Goal: Information Seeking & Learning: Understand process/instructions

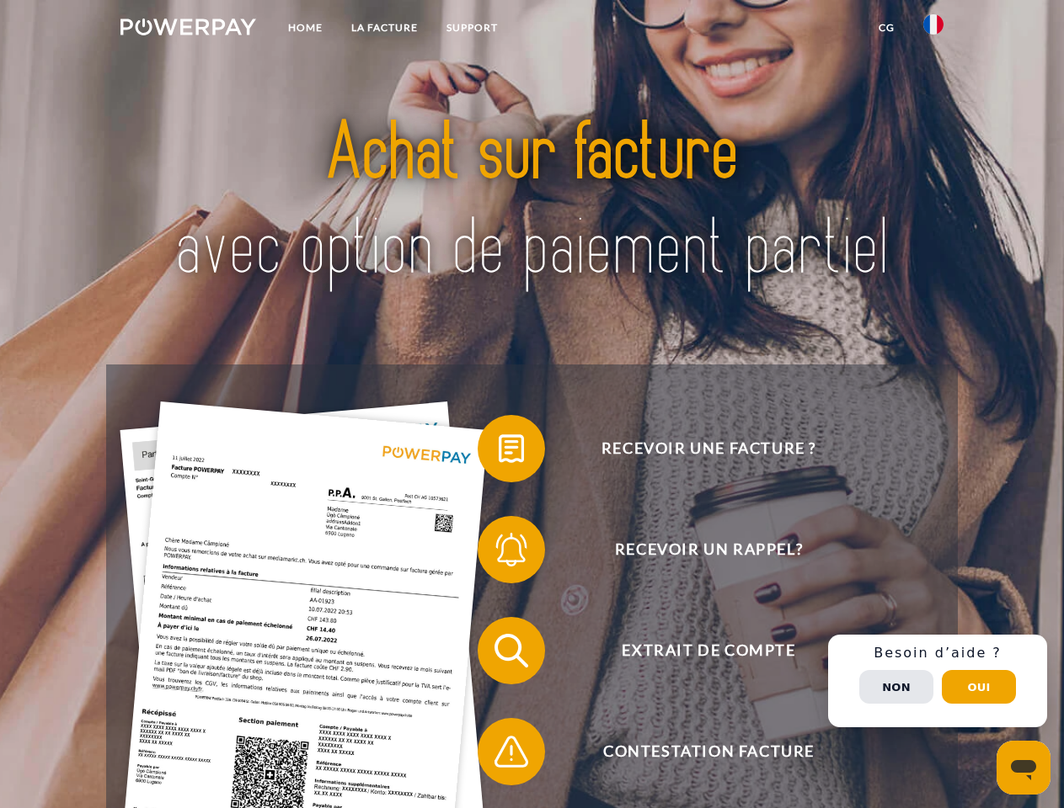
click at [188, 29] on img at bounding box center [188, 27] width 136 height 17
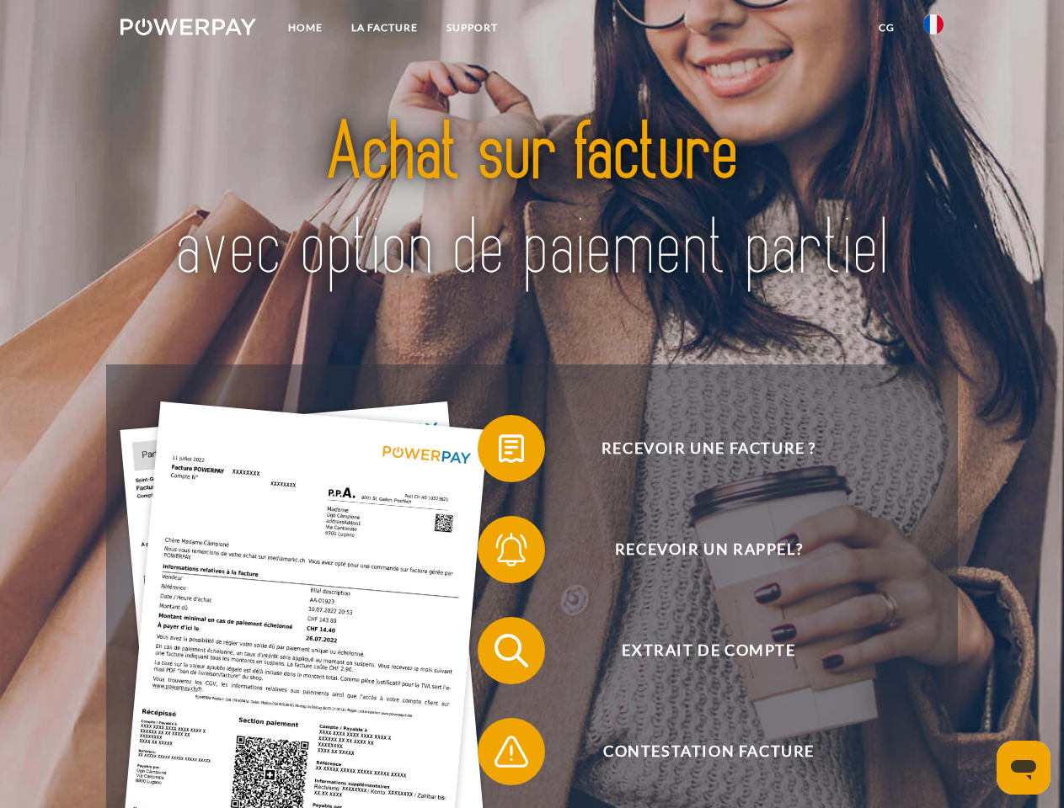
click at [933, 29] on img at bounding box center [933, 24] width 20 height 20
click at [886, 28] on link "CG" at bounding box center [886, 28] width 45 height 30
click at [499, 452] on span at bounding box center [486, 449] width 84 height 84
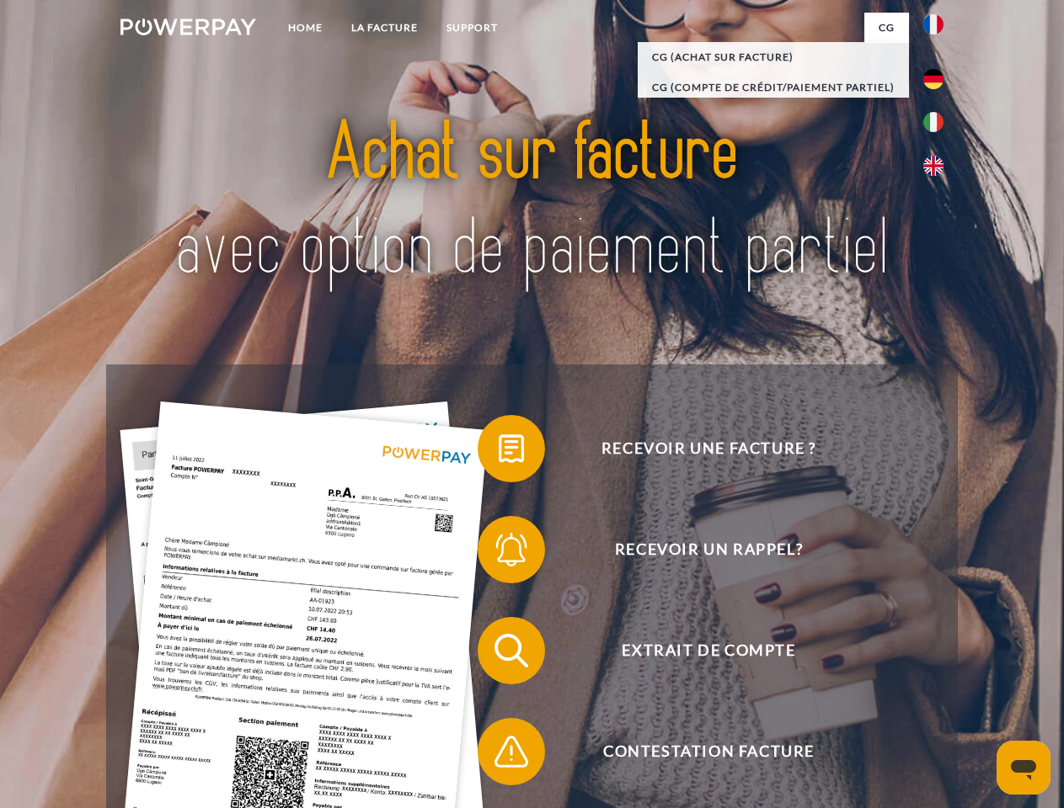
click at [499, 553] on span at bounding box center [486, 550] width 84 height 84
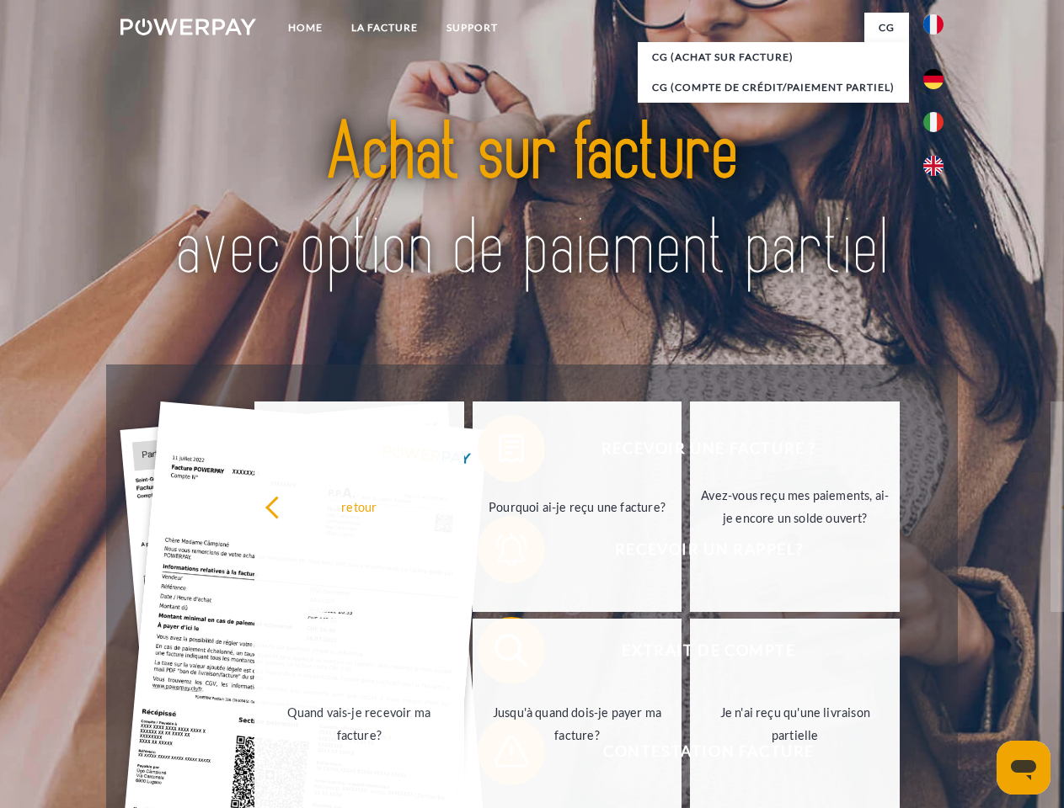
click at [499, 654] on link "Jusqu'à quand dois-je payer ma facture?" at bounding box center [577, 724] width 210 height 211
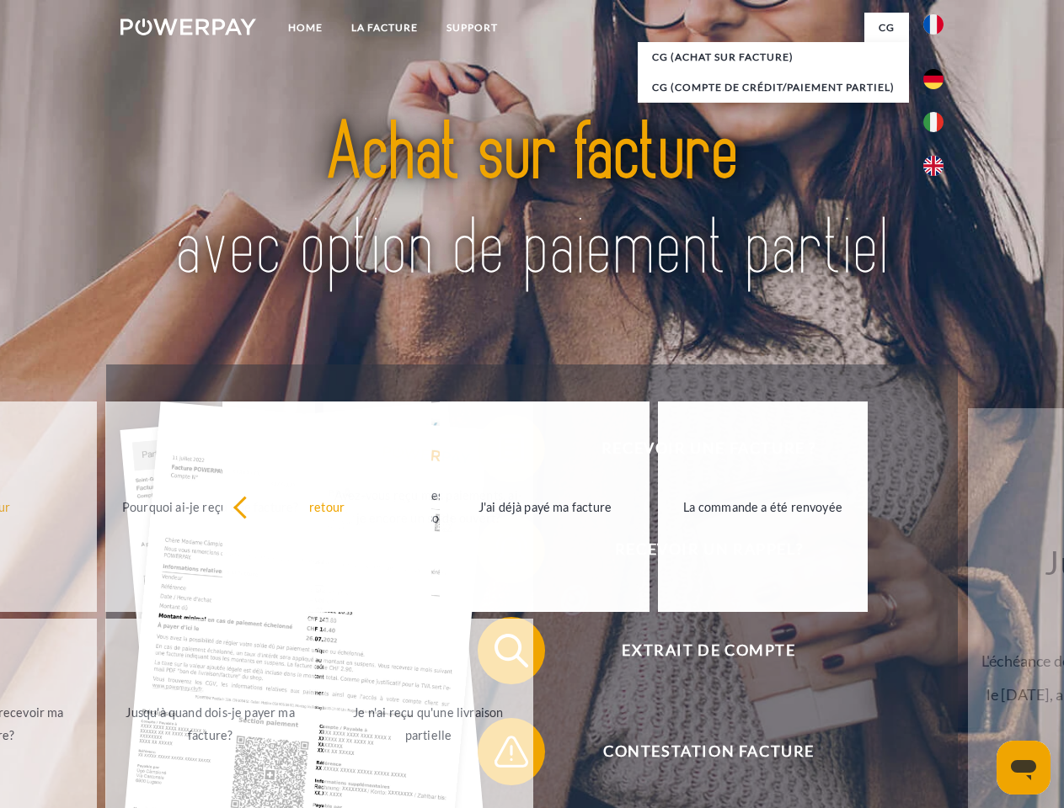
click at [499, 755] on span at bounding box center [486, 752] width 84 height 84
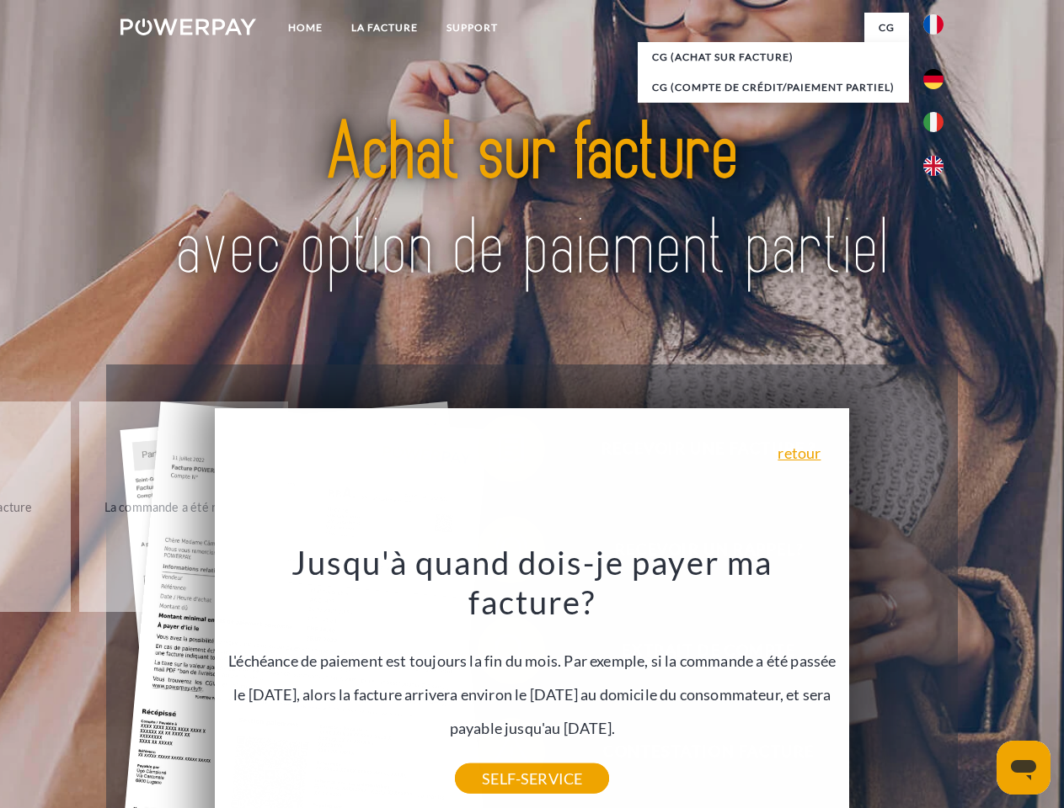
click at [937, 681] on div "Recevoir une facture ? Recevoir un rappel? Extrait de compte retour" at bounding box center [531, 702] width 851 height 674
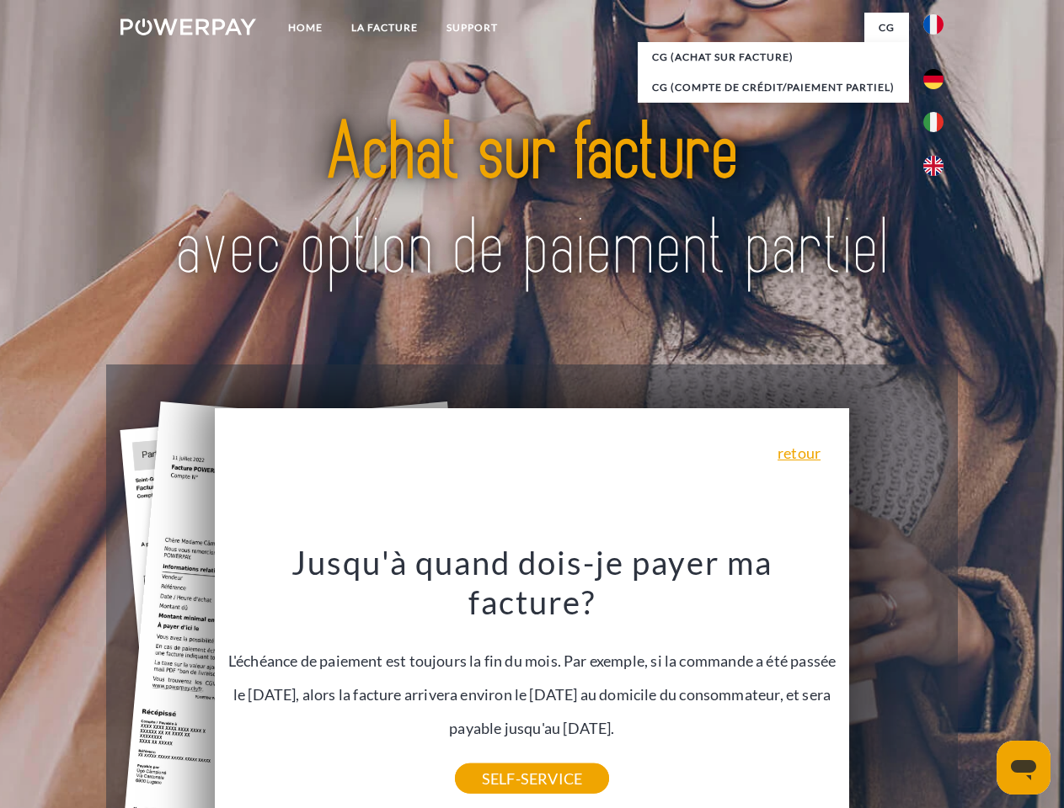
click at [896, 685] on span "Extrait de compte" at bounding box center [708, 650] width 413 height 67
click at [979, 687] on header "Home LA FACTURE Support" at bounding box center [532, 581] width 1064 height 1163
